Goal: Task Accomplishment & Management: Complete application form

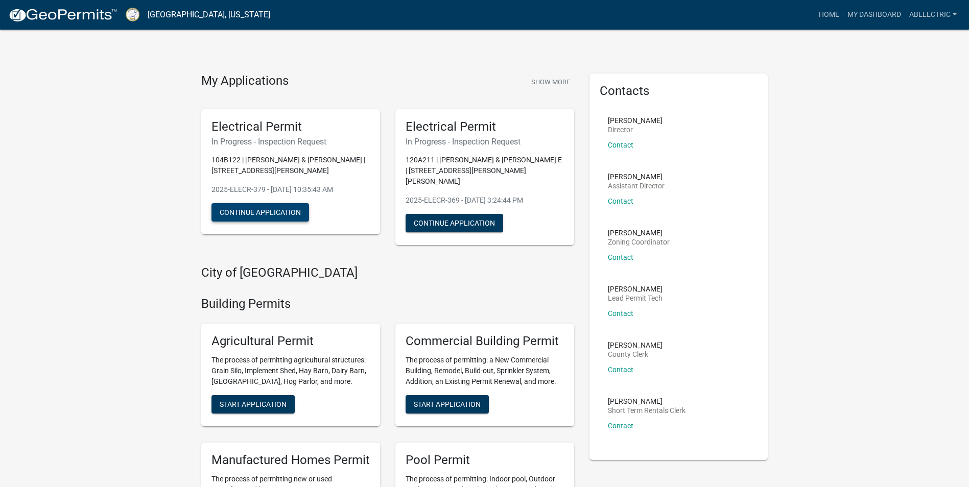
click at [284, 214] on button "Continue Application" at bounding box center [260, 212] width 98 height 18
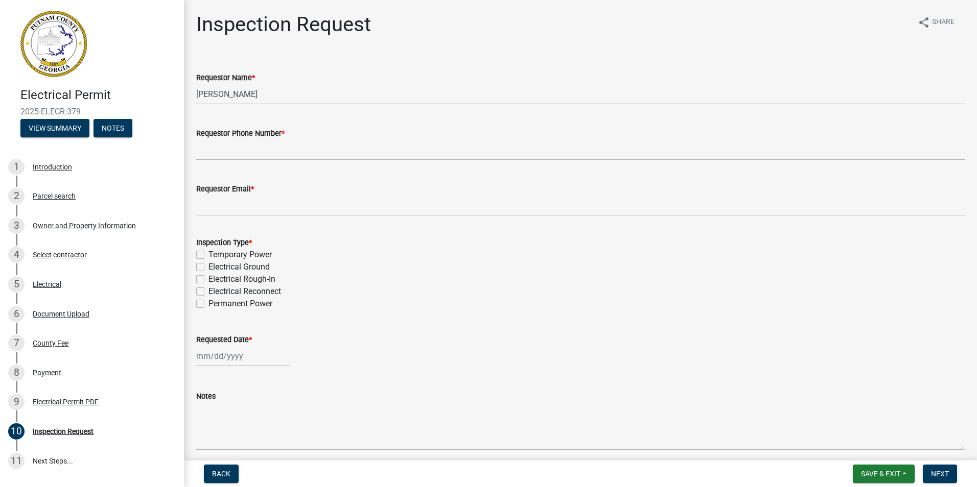
click at [208, 304] on label "Permanent Power" at bounding box center [240, 304] width 64 height 12
click at [208, 304] on input "Permanent Power" at bounding box center [211, 301] width 7 height 7
checkbox input "true"
checkbox input "false"
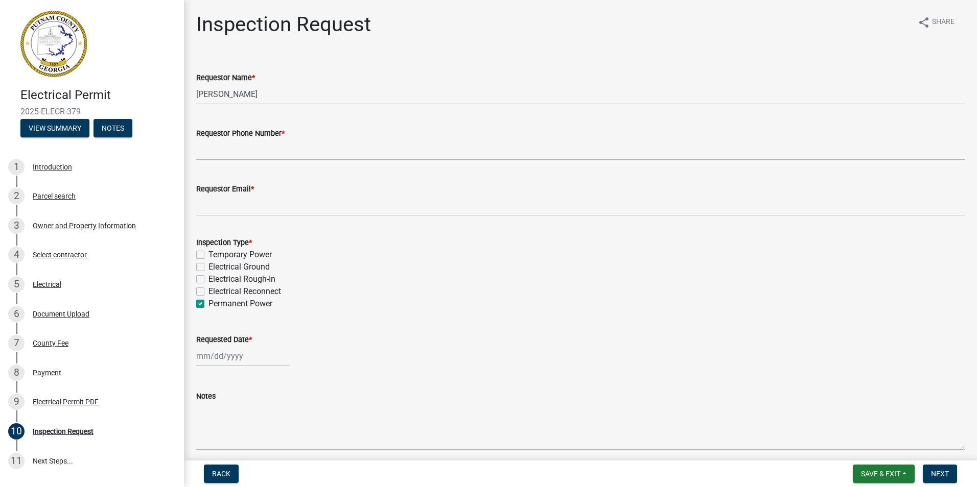
checkbox input "false"
checkbox input "true"
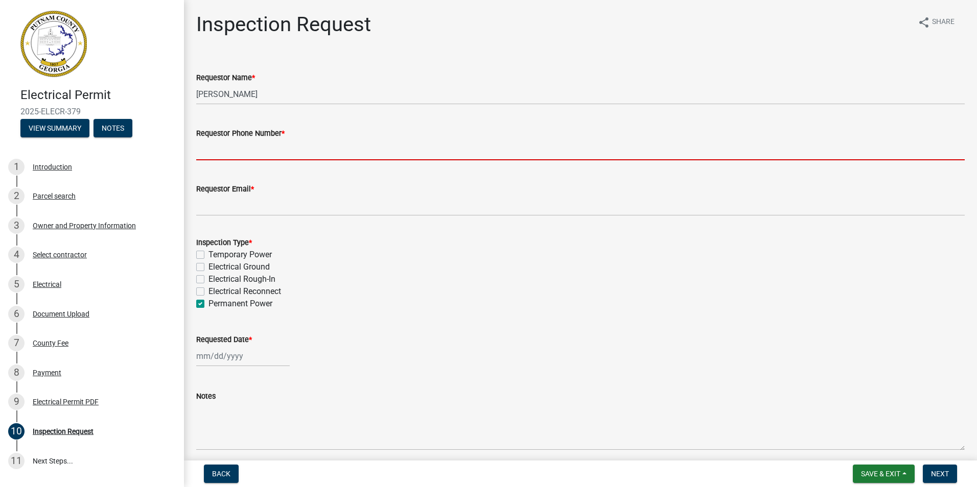
click at [265, 147] on input "Requestor Phone Number *" at bounding box center [580, 149] width 768 height 21
click at [86, 403] on div "Electrical Permit PDF" at bounding box center [66, 401] width 66 height 7
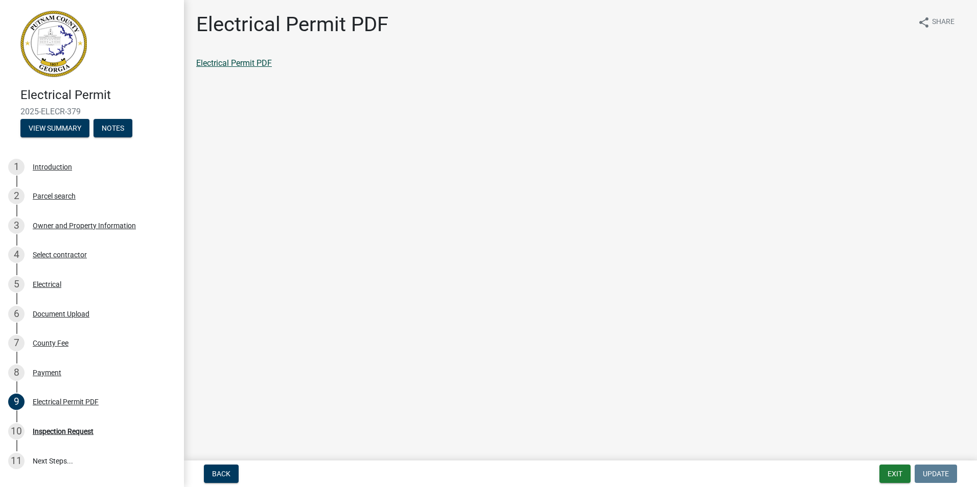
click at [251, 64] on link "Electrical Permit PDF" at bounding box center [234, 63] width 76 height 10
click at [79, 432] on div "Inspection Request" at bounding box center [63, 431] width 61 height 7
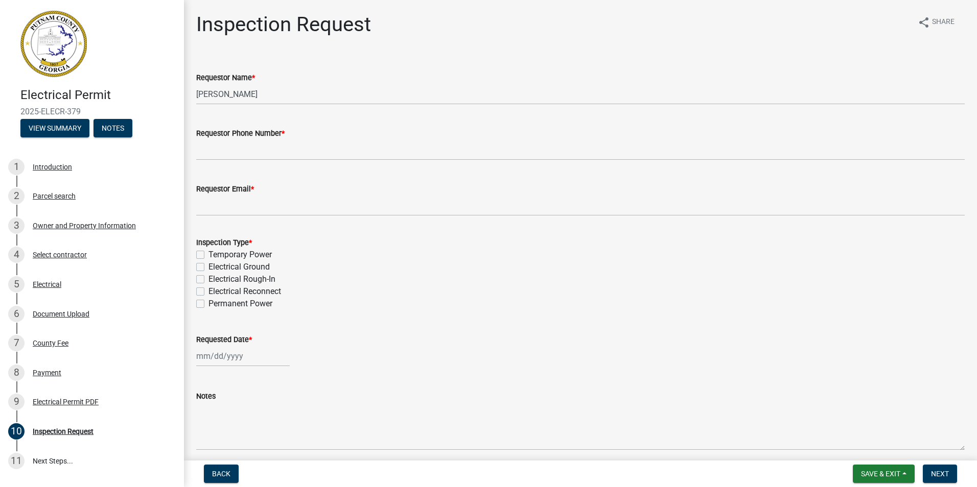
click at [208, 307] on label "Permanent Power" at bounding box center [240, 304] width 64 height 12
click at [208, 304] on input "Permanent Power" at bounding box center [211, 301] width 7 height 7
checkbox input "true"
checkbox input "false"
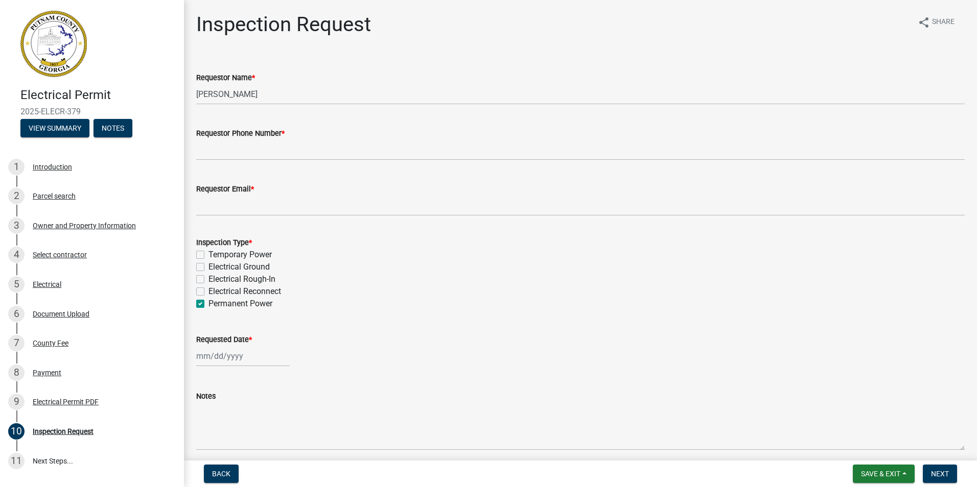
checkbox input "false"
checkbox input "true"
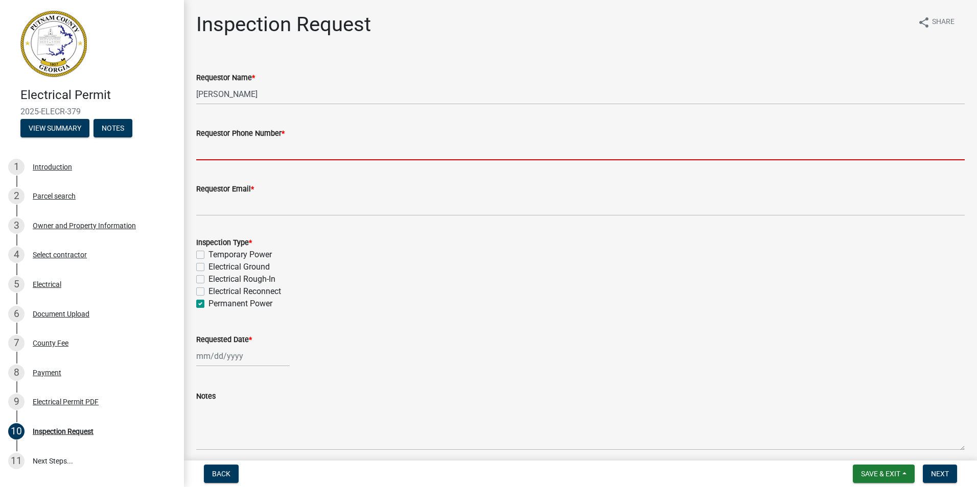
click at [216, 150] on input "Requestor Phone Number *" at bounding box center [580, 149] width 768 height 21
type input "4783965998"
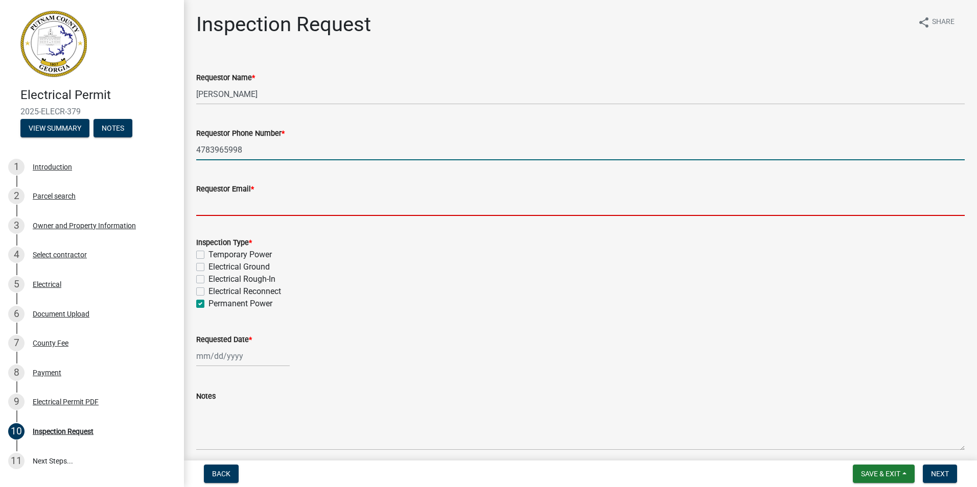
type input "[PERSON_NAME][EMAIL_ADDRESS][DOMAIN_NAME]"
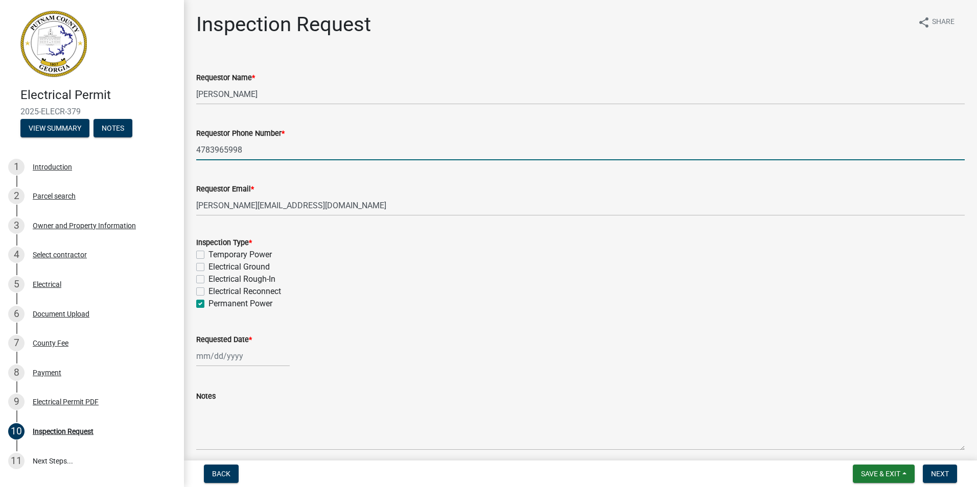
select select "9"
select select "2025"
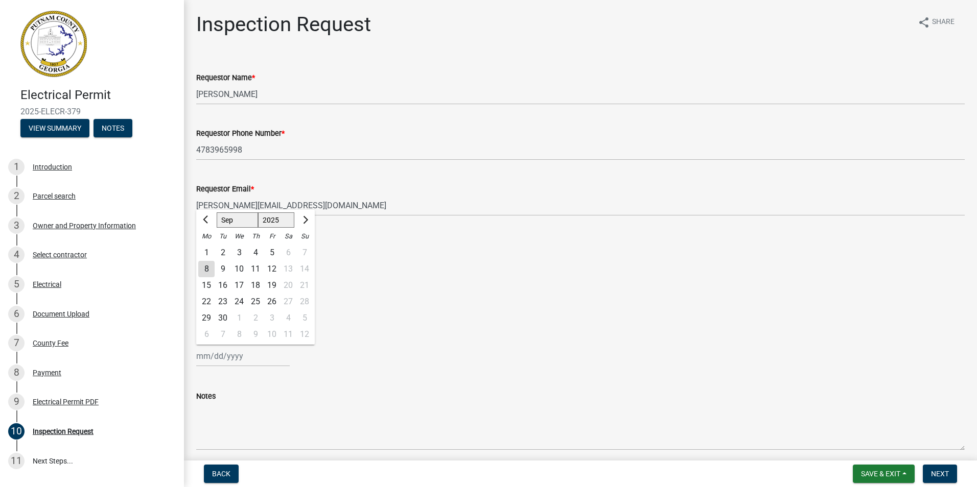
click at [381, 244] on div "Inspection Type *" at bounding box center [580, 242] width 768 height 12
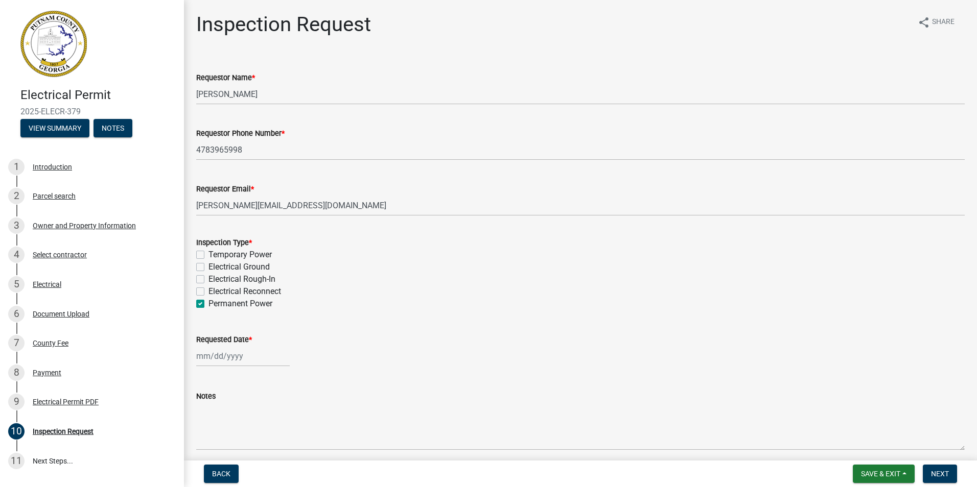
click at [195, 356] on div "Requested Date *" at bounding box center [580, 343] width 784 height 48
select select "9"
select select "2025"
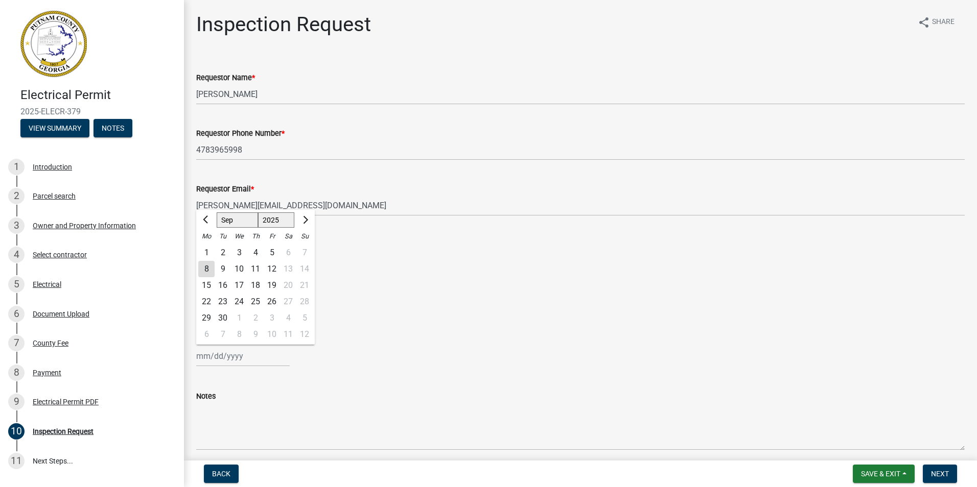
click at [220, 359] on div "[PERSON_NAME] Feb Mar Apr [PERSON_NAME][DATE] Oct Nov [DATE] 1526 1527 1528 152…" at bounding box center [242, 356] width 93 height 21
click at [206, 272] on div "8" at bounding box center [206, 269] width 16 height 16
type input "[DATE]"
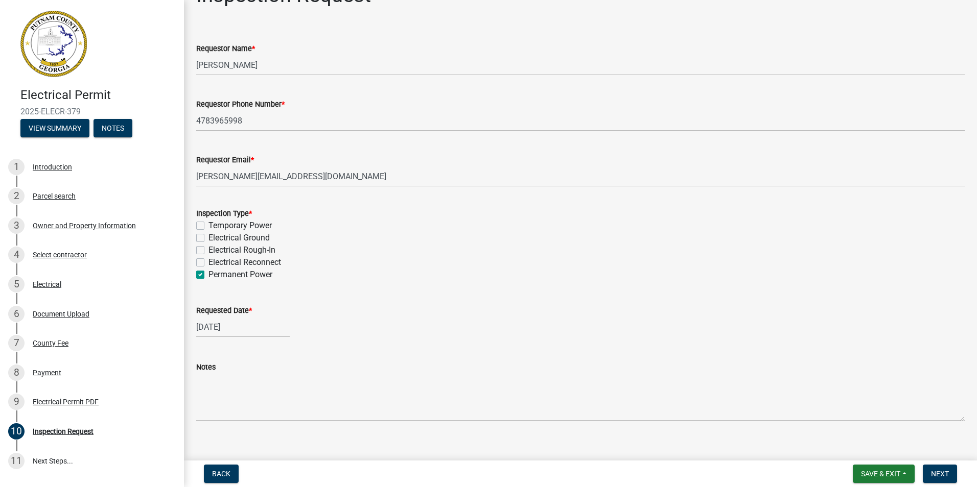
scroll to position [42, 0]
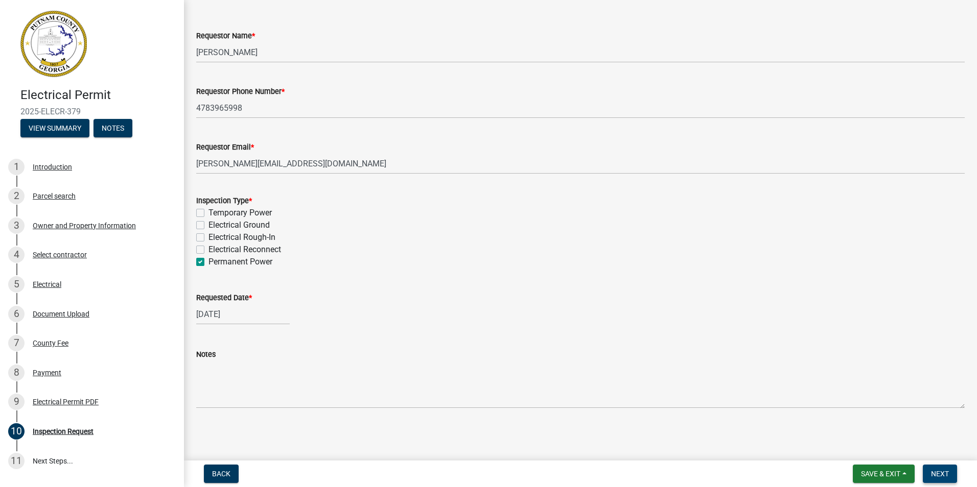
click at [933, 472] on span "Next" at bounding box center [940, 474] width 18 height 8
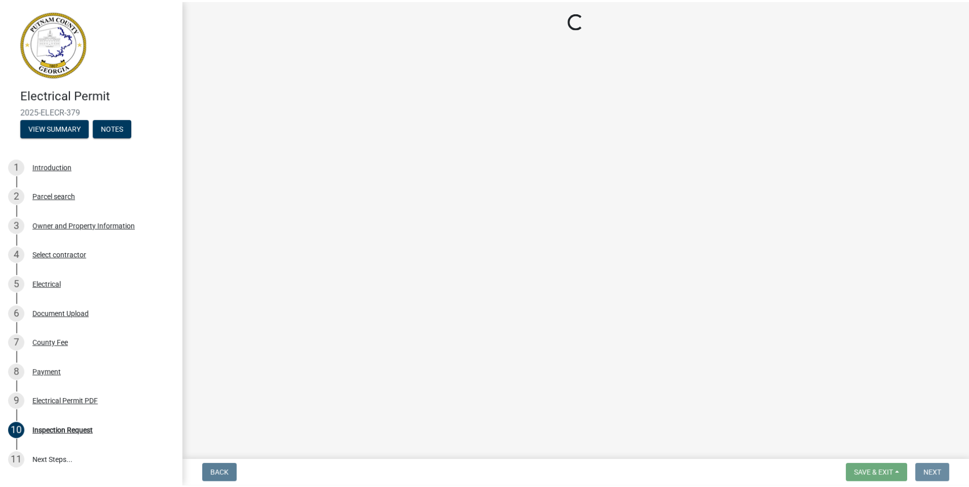
scroll to position [0, 0]
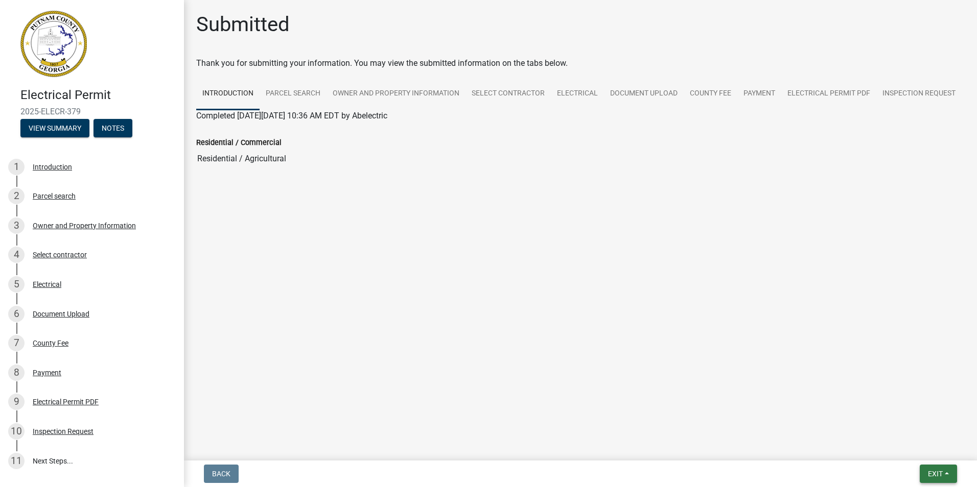
click at [951, 476] on button "Exit" at bounding box center [937, 474] width 37 height 18
click at [924, 456] on button "Save & Exit" at bounding box center [916, 447] width 82 height 25
